Goal: Task Accomplishment & Management: Use online tool/utility

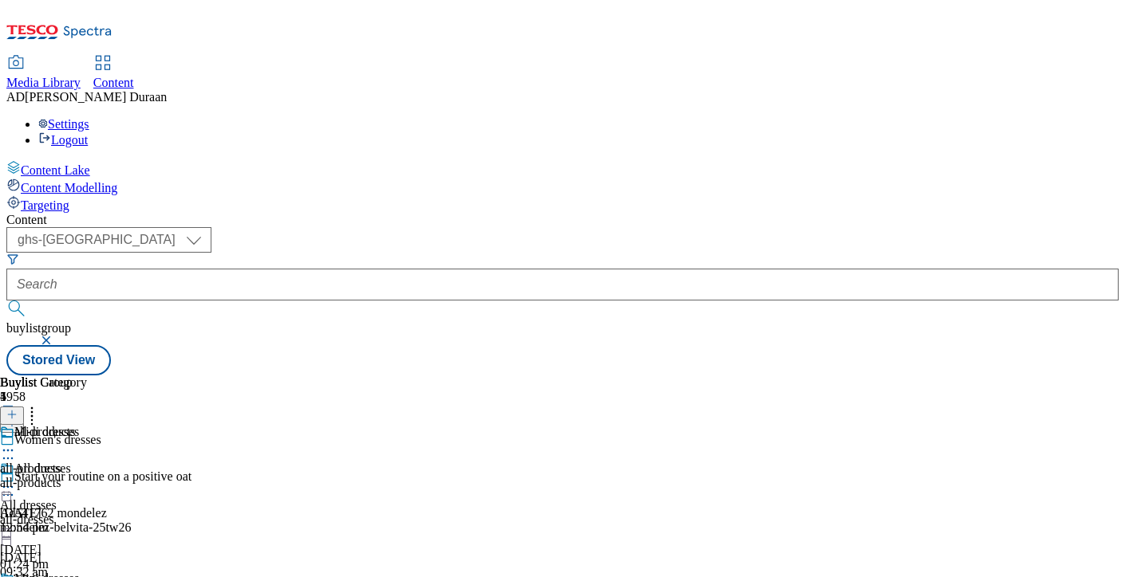
select select "ghs-[GEOGRAPHIC_DATA]"
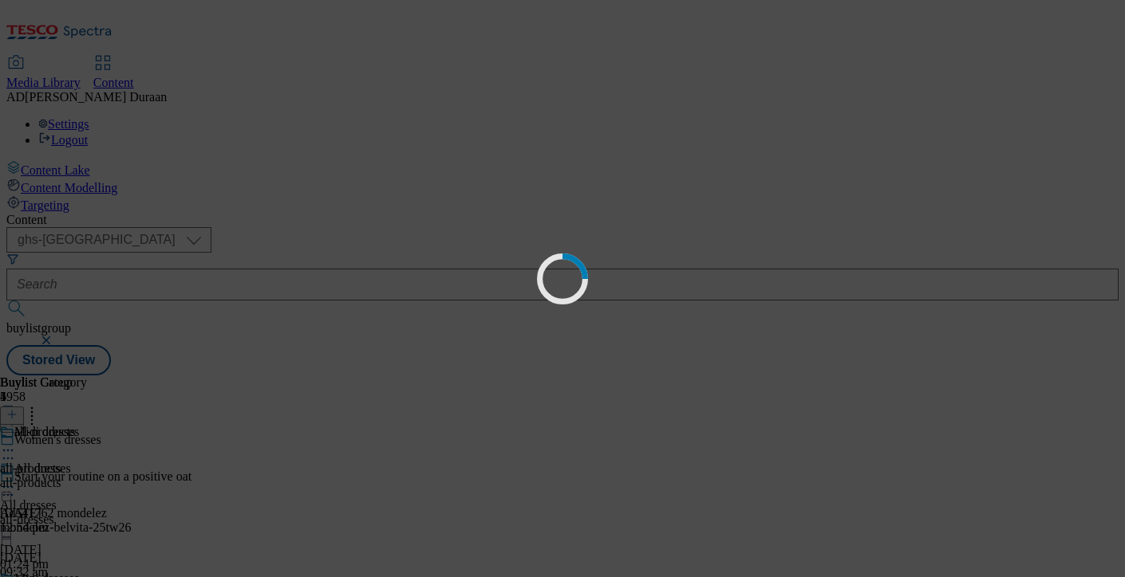
scroll to position [0, 0]
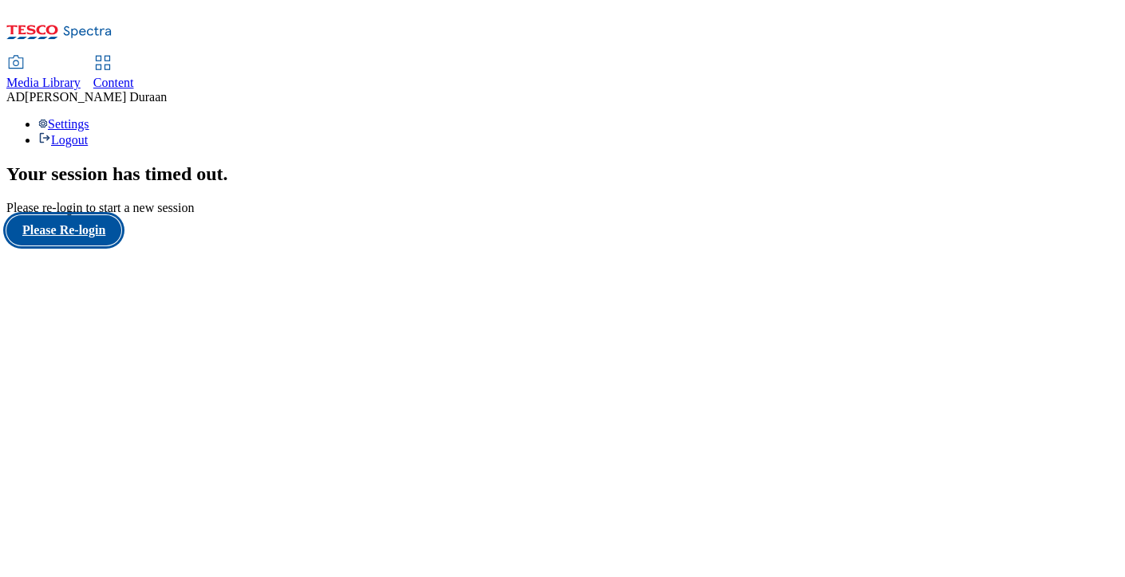
click at [77, 246] on button "Please Re-login" at bounding box center [63, 230] width 115 height 30
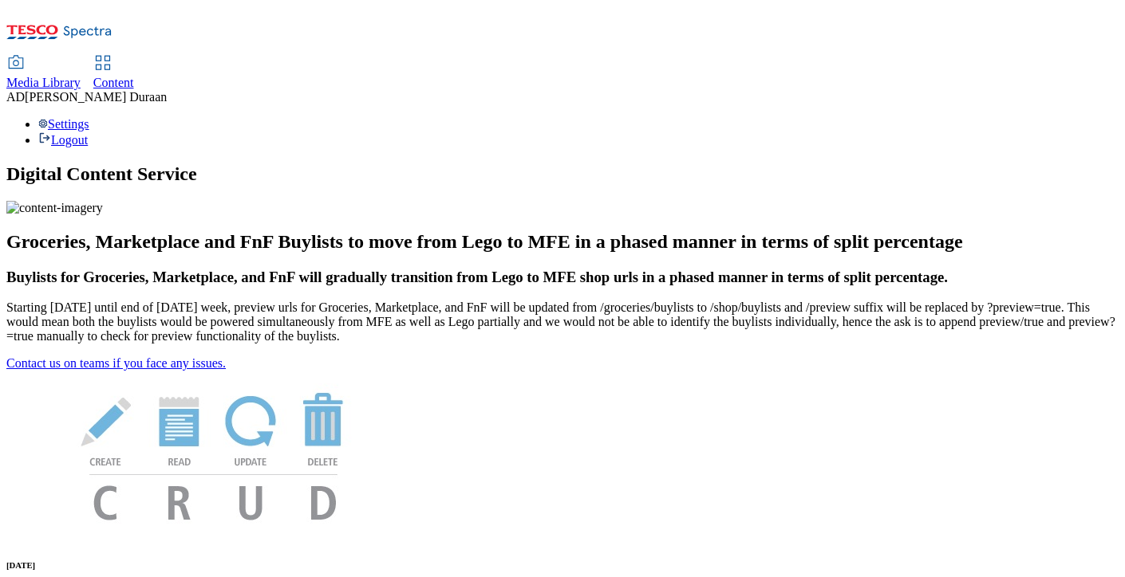
click at [134, 76] on span "Content" at bounding box center [113, 83] width 41 height 14
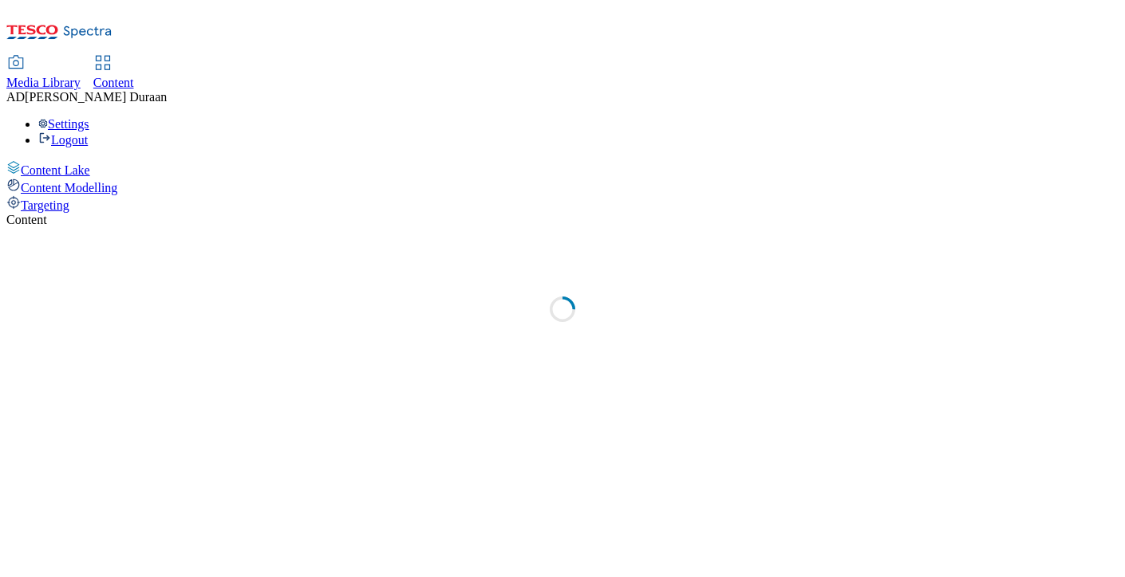
select select "ghs-[GEOGRAPHIC_DATA]"
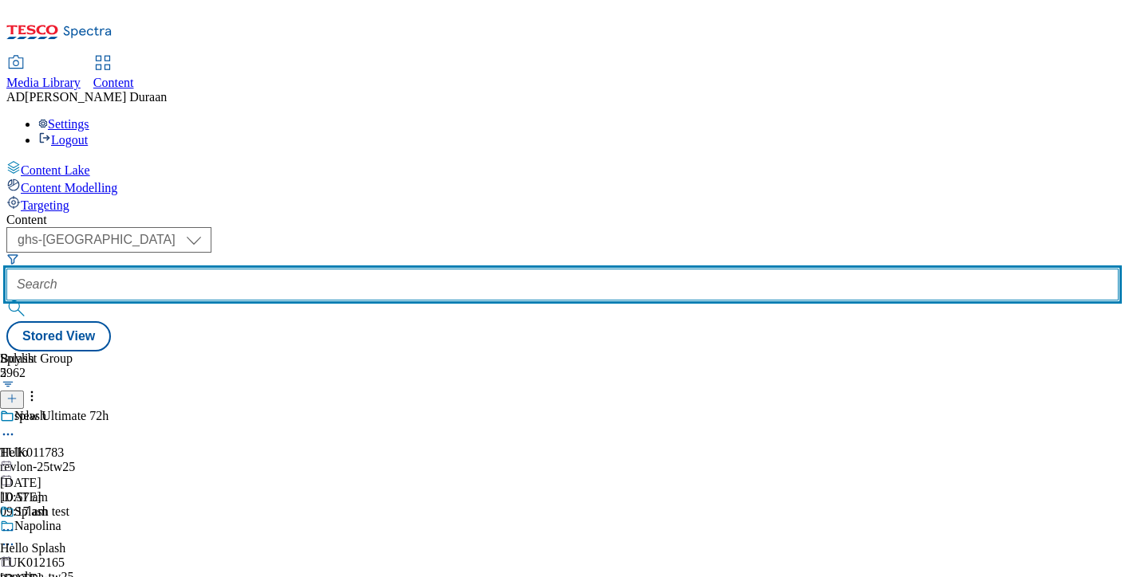
click at [369, 269] on input "text" at bounding box center [562, 285] width 1112 height 32
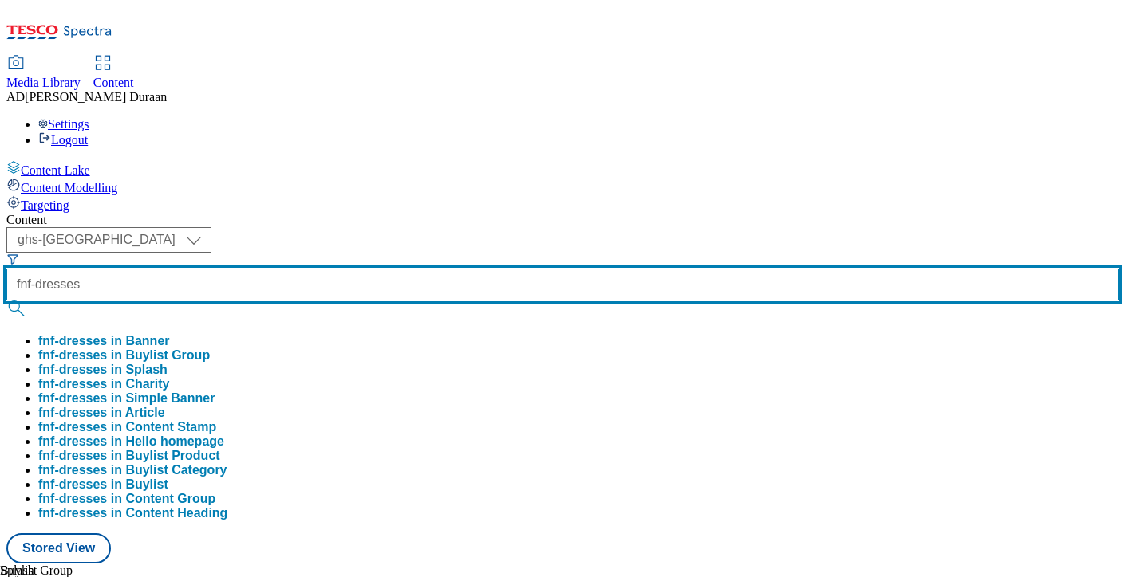
type input "fnf-dresses"
click at [6, 301] on button "submit" at bounding box center [17, 309] width 22 height 16
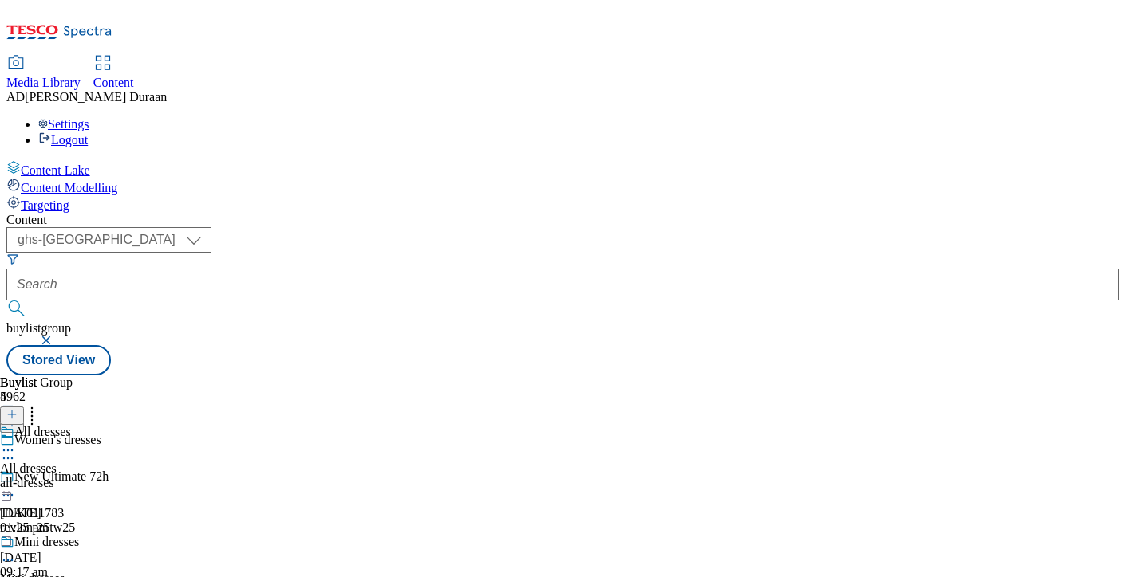
scroll to position [150, 0]
click at [16, 553] on icon at bounding box center [8, 561] width 16 height 16
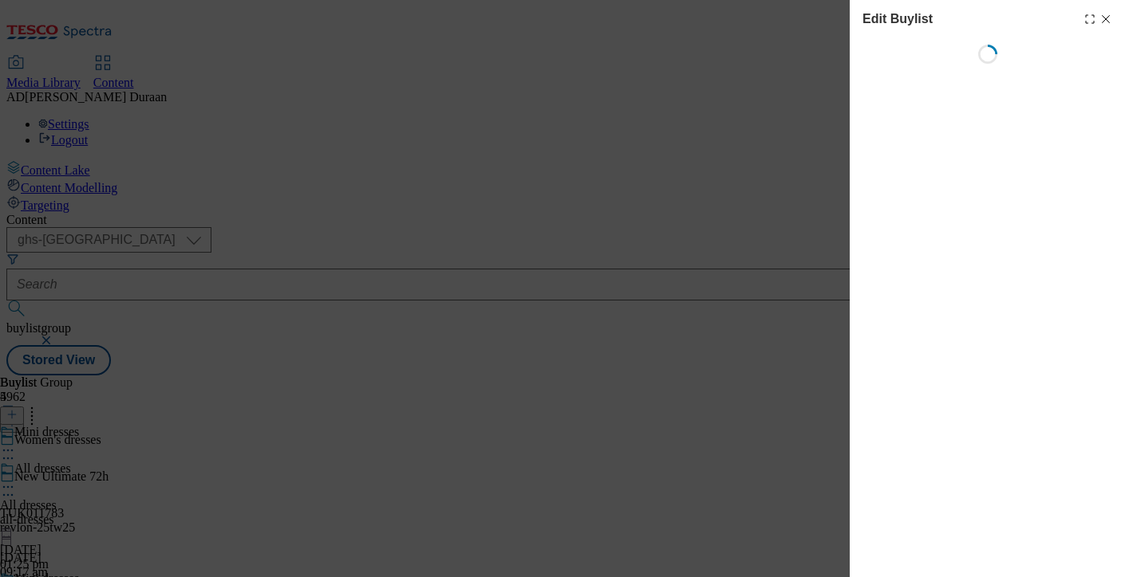
select select "evergreen"
select select "Banner"
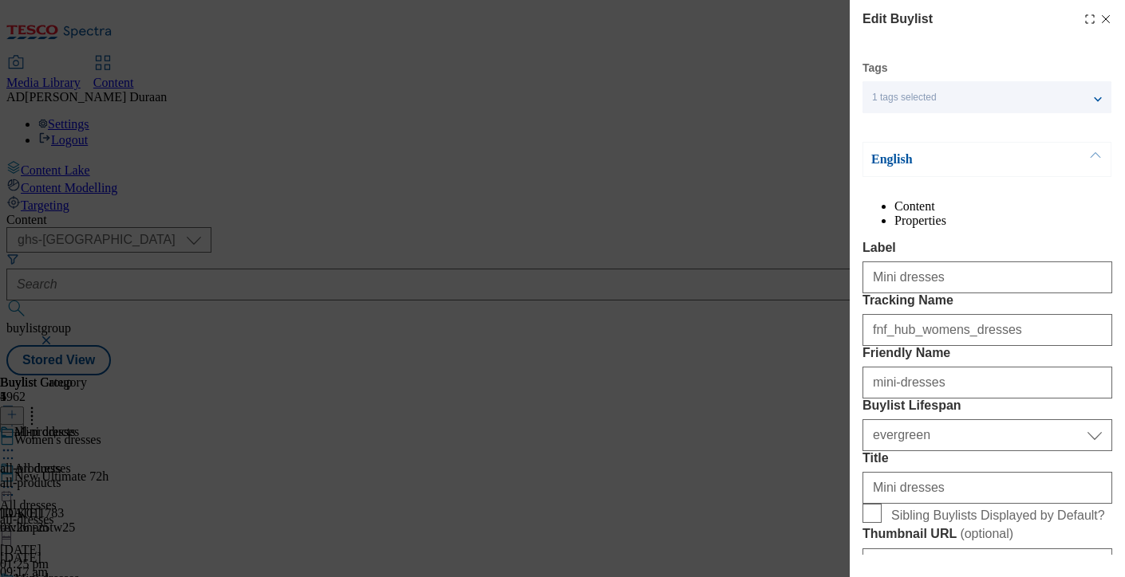
click at [1064, 228] on li "Properties" at bounding box center [1003, 221] width 218 height 14
select select "evergreen"
select select "Banner"
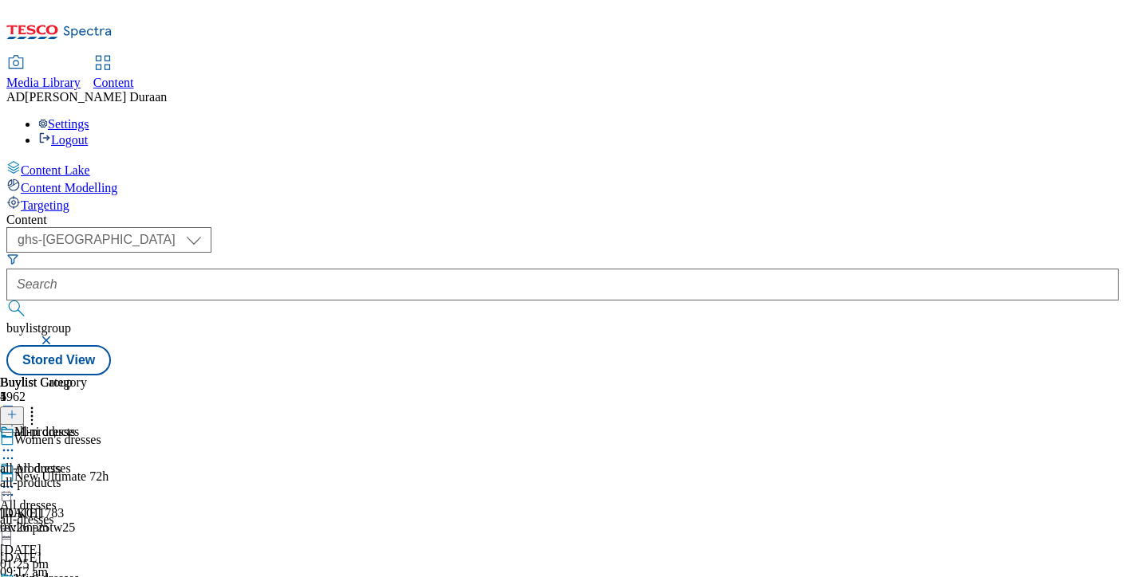
click at [16, 479] on icon at bounding box center [8, 487] width 16 height 16
click at [74, 511] on button "Edit" at bounding box center [53, 520] width 42 height 18
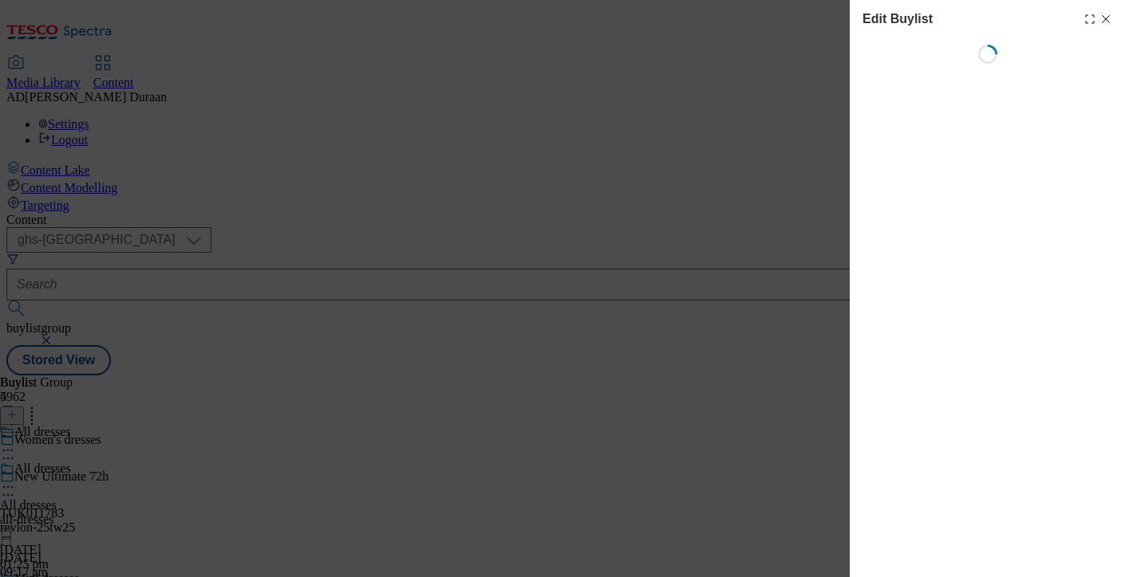
select select "evergreen"
select select "Banner"
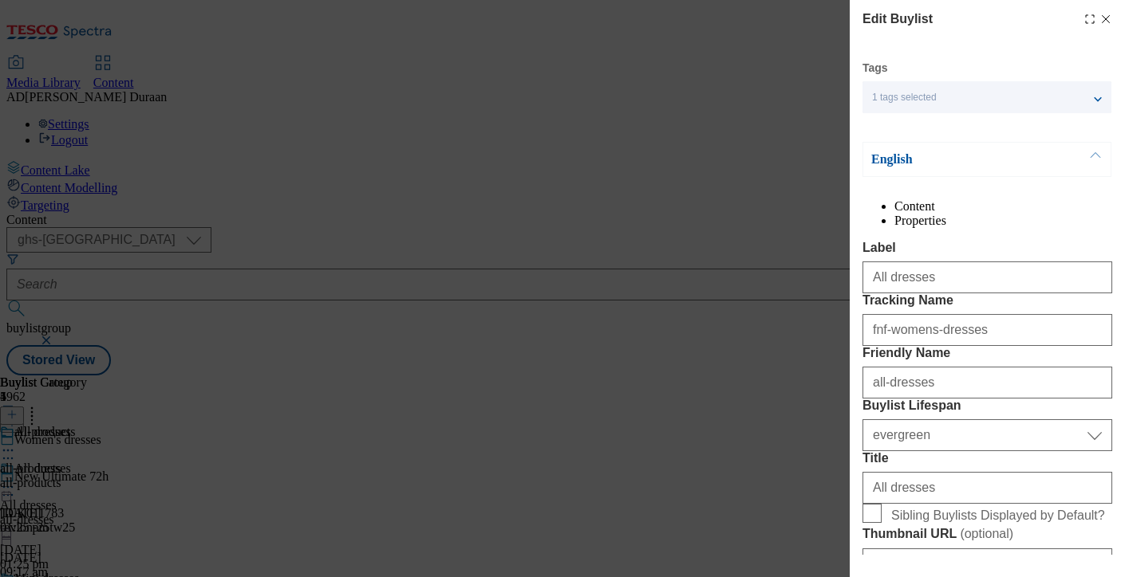
click at [1055, 221] on li "Properties" at bounding box center [1003, 221] width 218 height 14
drag, startPoint x: 985, startPoint y: 374, endPoint x: 933, endPoint y: 377, distance: 51.9
click at [1107, 18] on icon "Modal" at bounding box center [1105, 19] width 13 height 13
select select "evergreen"
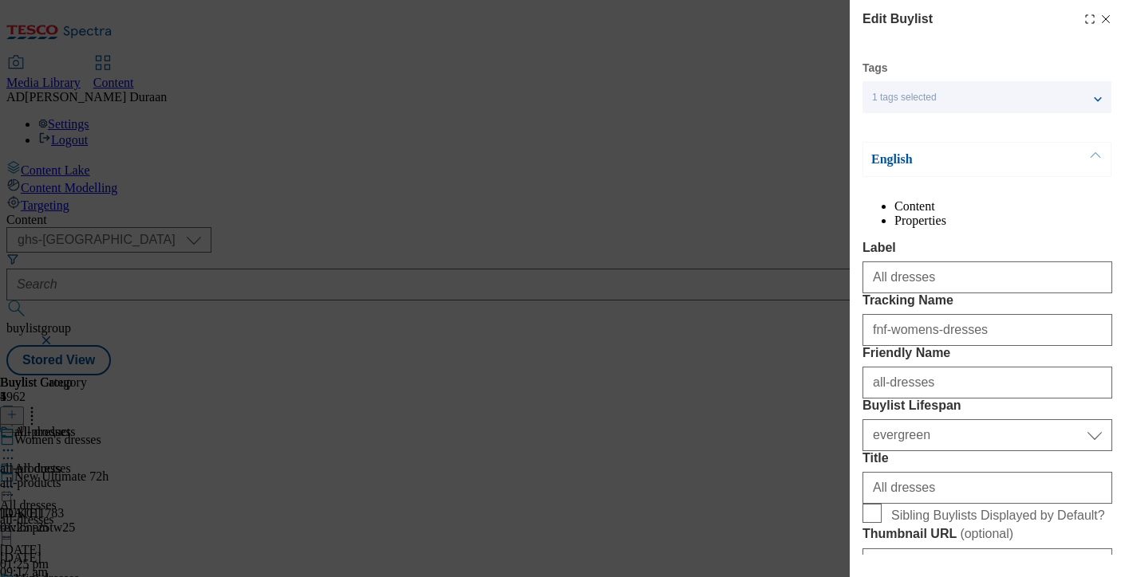
select select "Banner"
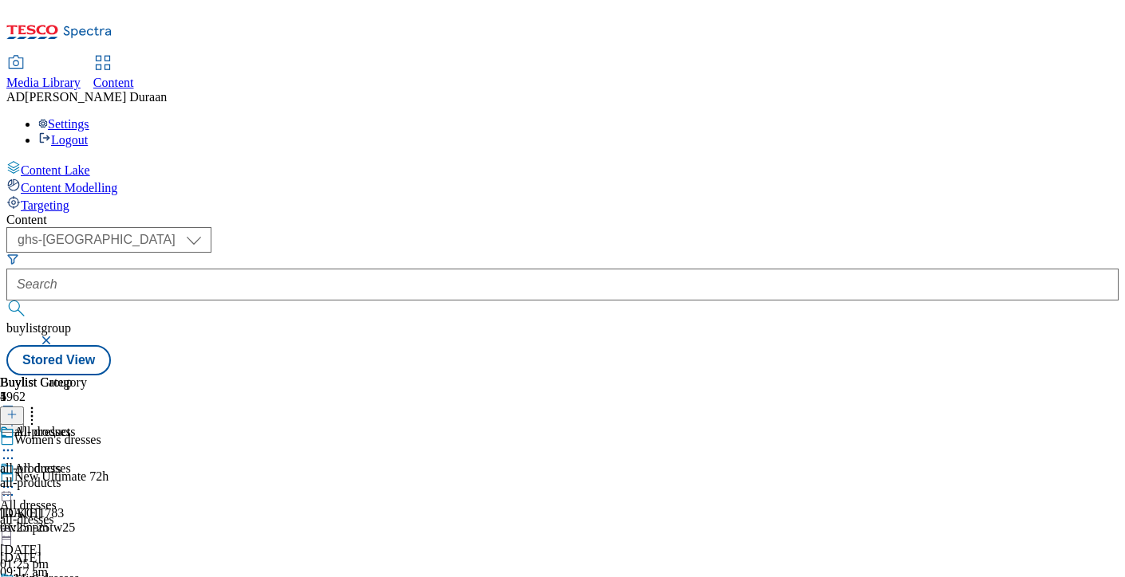
click at [1090, 117] on div "Settings Logout" at bounding box center [562, 132] width 1112 height 30
click at [974, 117] on li "Settings" at bounding box center [578, 124] width 1080 height 14
click at [1090, 117] on div "Settings Logout" at bounding box center [562, 132] width 1112 height 30
click at [972, 117] on li "Settings" at bounding box center [578, 124] width 1080 height 14
click at [743, 213] on div "Content ( optional ) ghs-roi ghs-[GEOGRAPHIC_DATA] ghs-uk buylistgroup Stored V…" at bounding box center [562, 294] width 1112 height 163
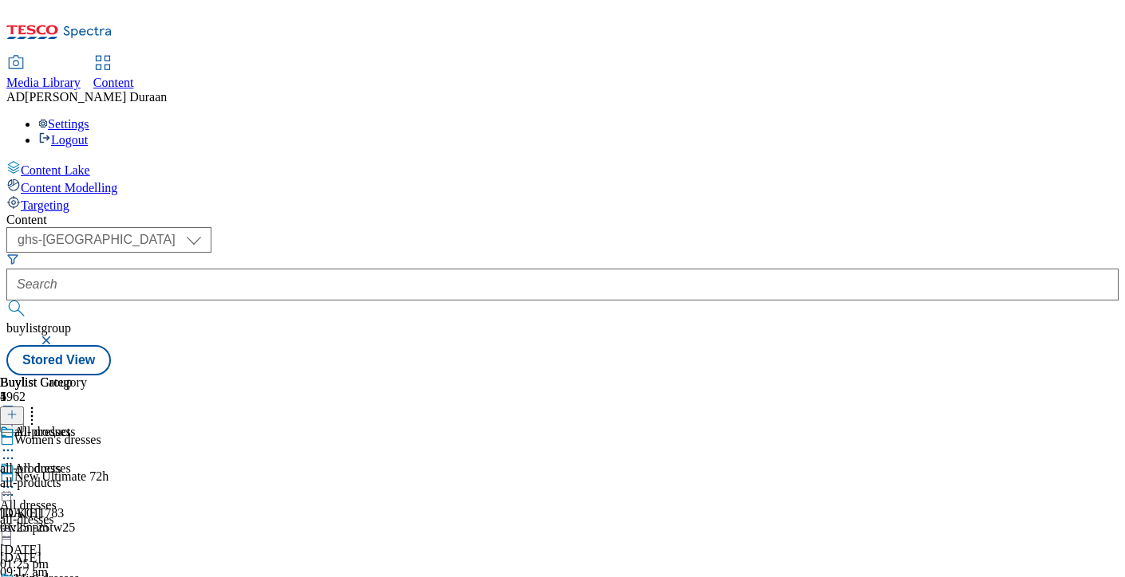
click at [10, 450] on circle at bounding box center [8, 451] width 2 height 2
click at [74, 475] on button "Edit" at bounding box center [53, 484] width 42 height 18
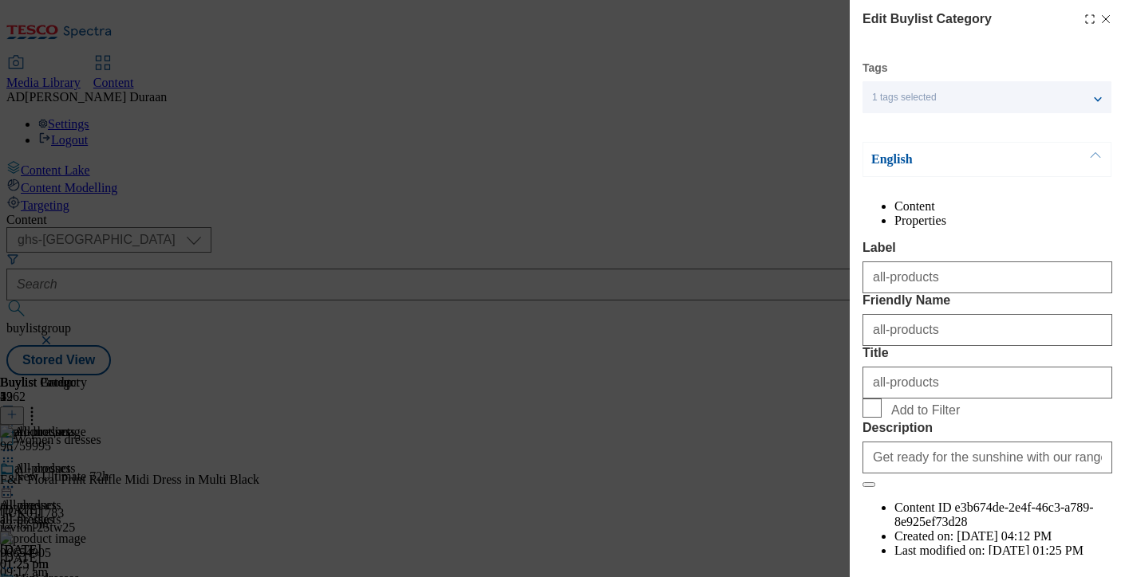
click at [1056, 228] on li "Properties" at bounding box center [1003, 221] width 218 height 14
